Goal: Transaction & Acquisition: Purchase product/service

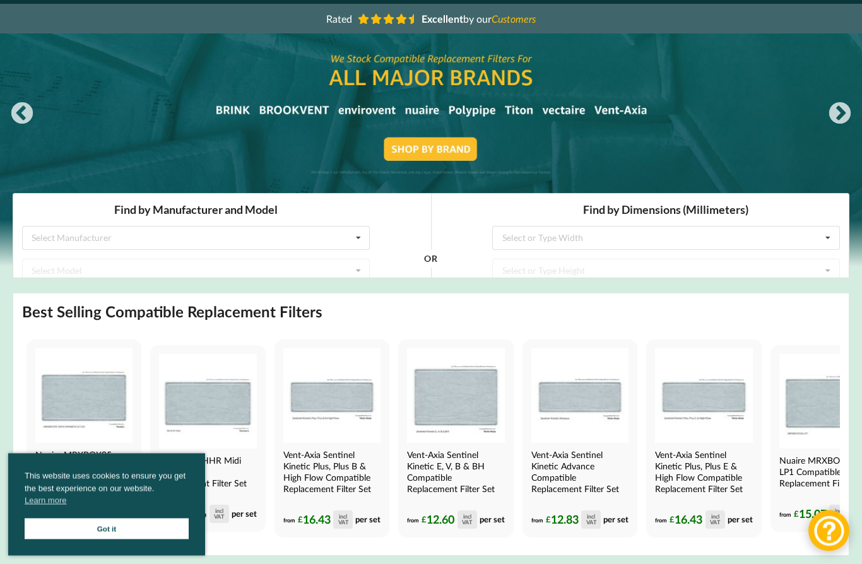
scroll to position [91, 0]
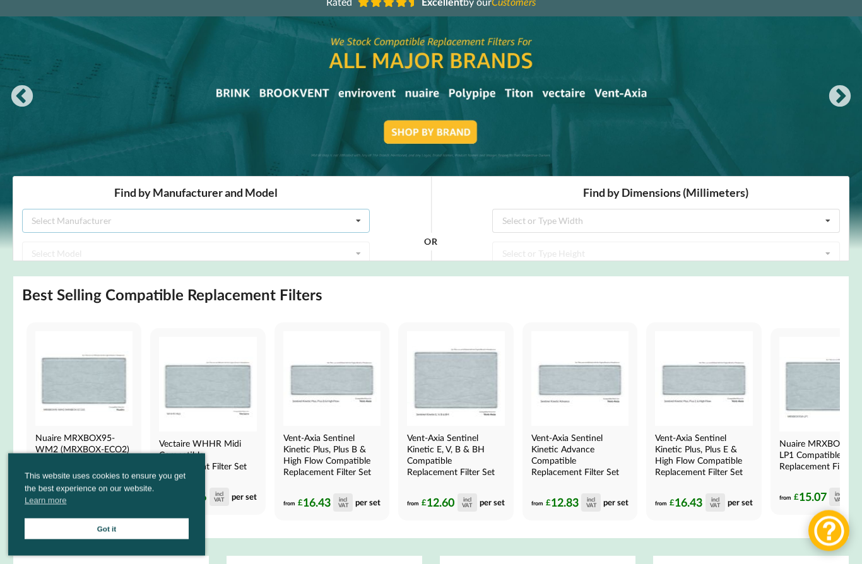
click at [98, 219] on div "Select Manufacturer" at bounding box center [72, 221] width 80 height 9
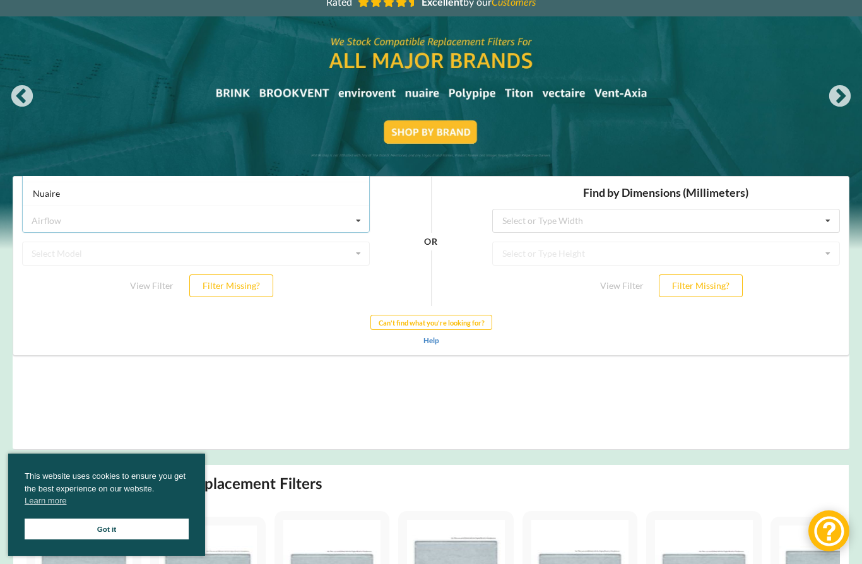
scroll to position [173, 0]
click at [87, 305] on div "Find by Manufacturer and Model Airflow Airflow Brink Brookvent Domus Envirovent…" at bounding box center [196, 240] width 366 height 129
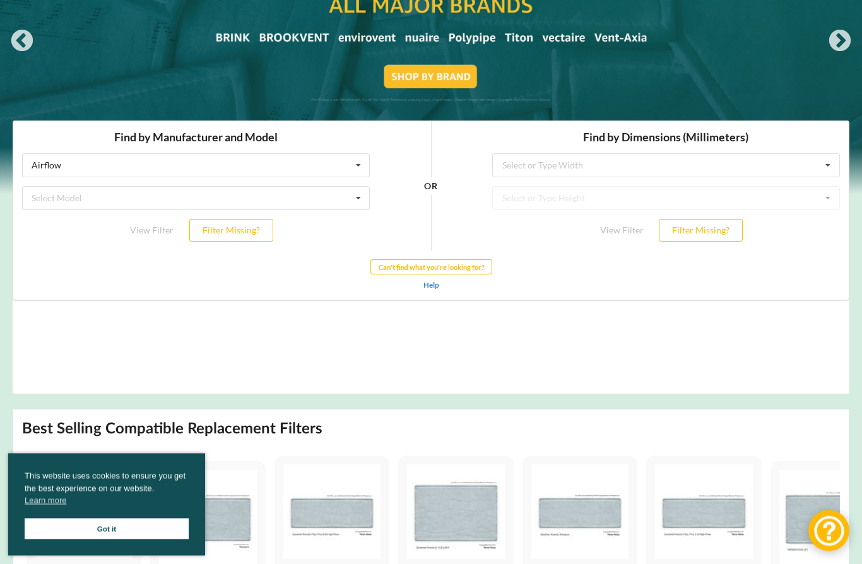
scroll to position [164, 0]
click at [415, 71] on div at bounding box center [431, 77] width 862 height 233
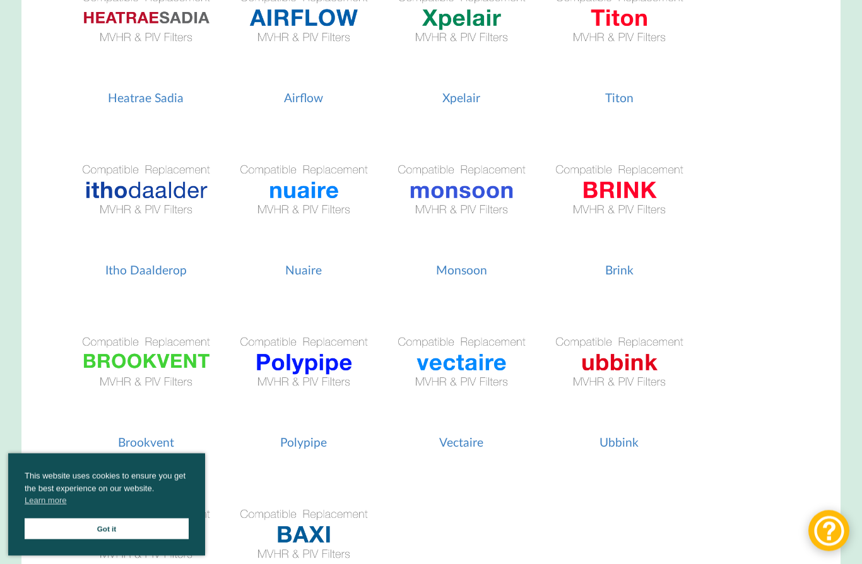
scroll to position [513, 0]
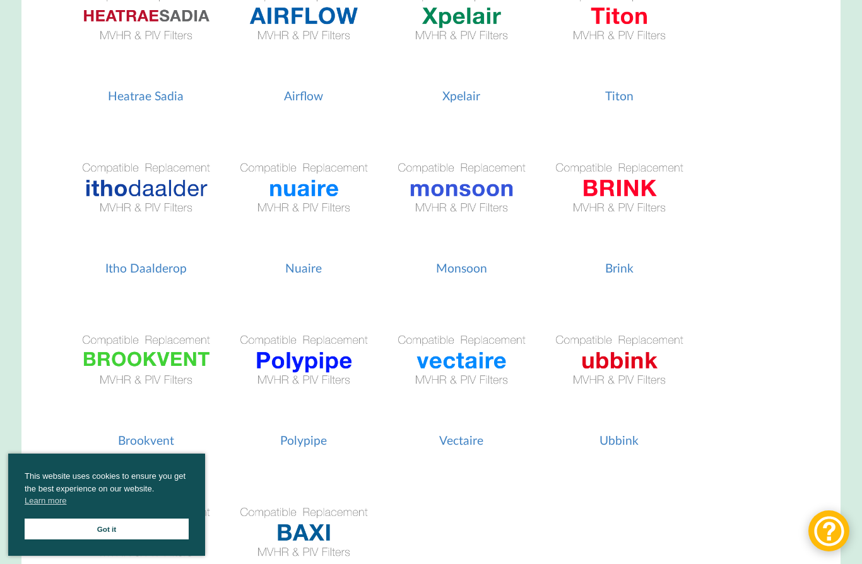
click at [289, 191] on img at bounding box center [304, 189] width 146 height 146
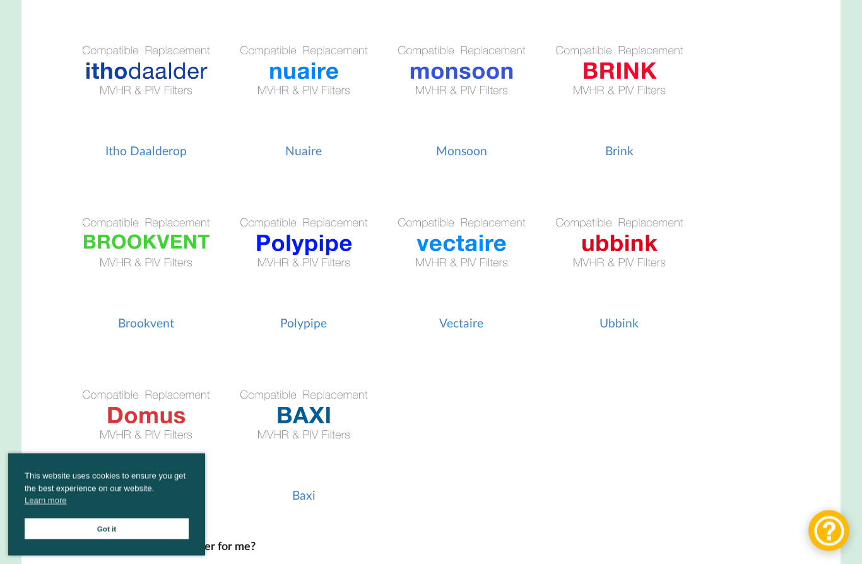
scroll to position [631, 0]
click at [414, 246] on img at bounding box center [462, 243] width 146 height 146
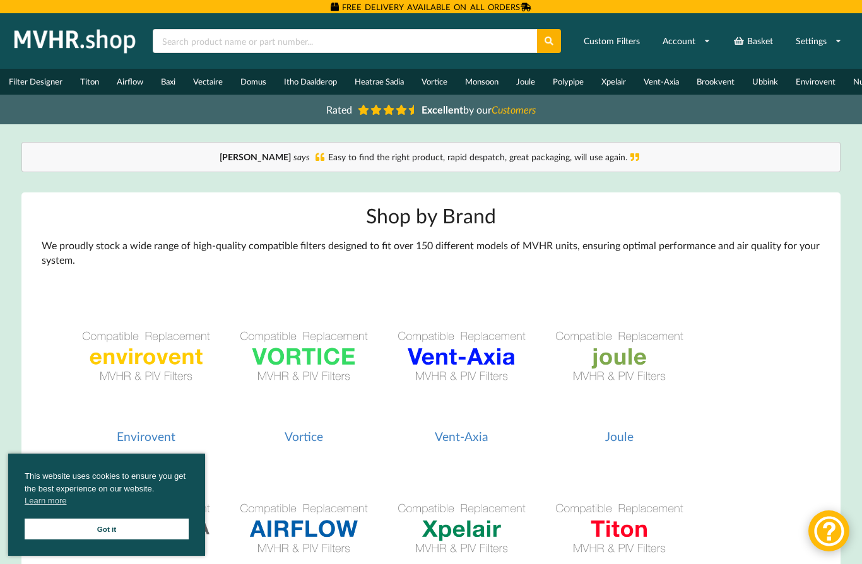
scroll to position [686, 0]
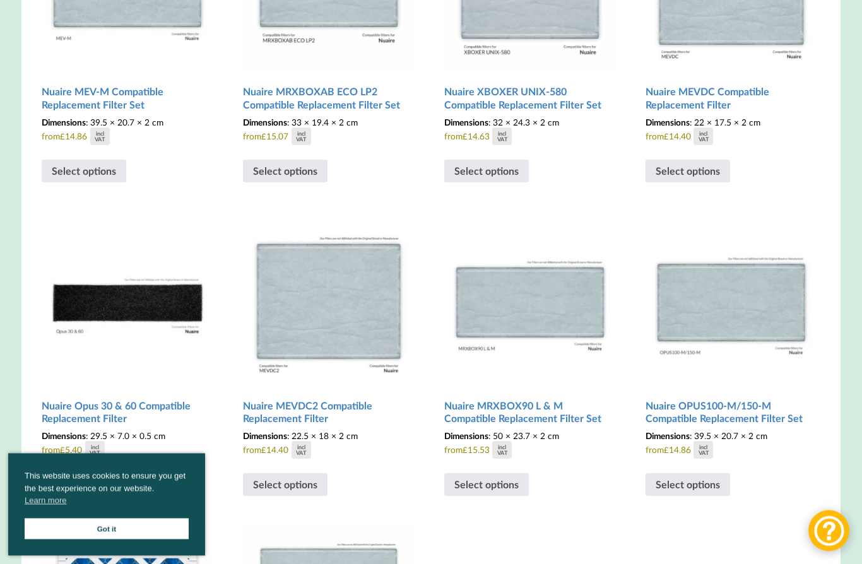
scroll to position [1169, 0]
